Goal: Use online tool/utility: Utilize a website feature to perform a specific function

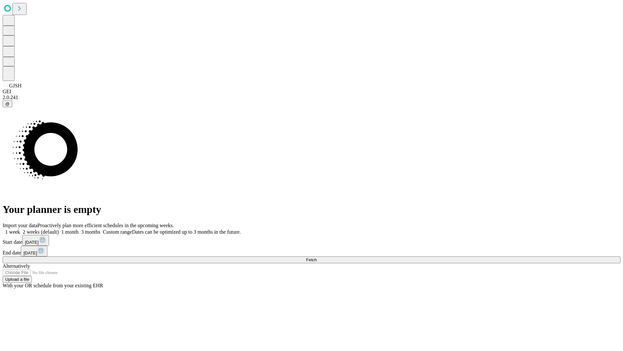
click at [317, 257] on span "Fetch" at bounding box center [311, 259] width 11 height 5
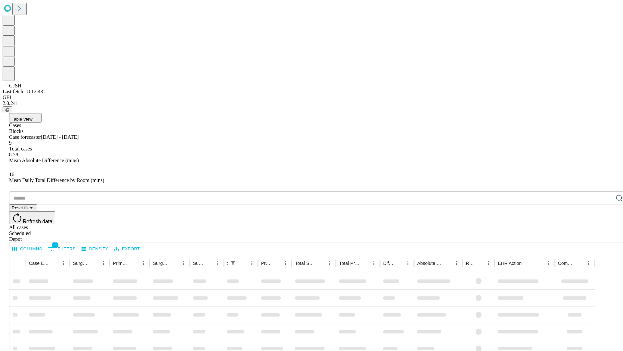
click at [607, 236] on div "Depot" at bounding box center [318, 239] width 618 height 6
